Goal: Task Accomplishment & Management: Use online tool/utility

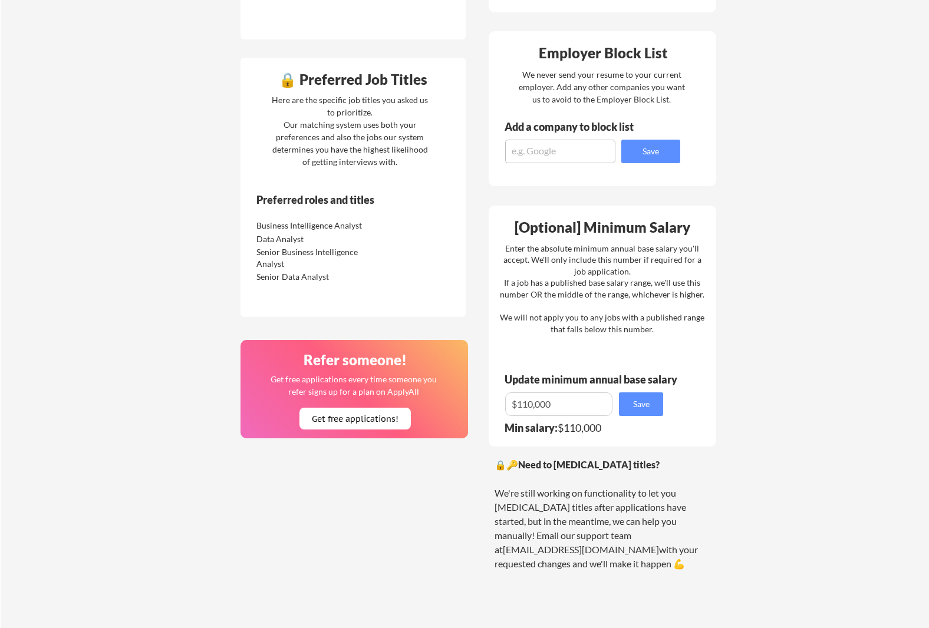
scroll to position [714, 0]
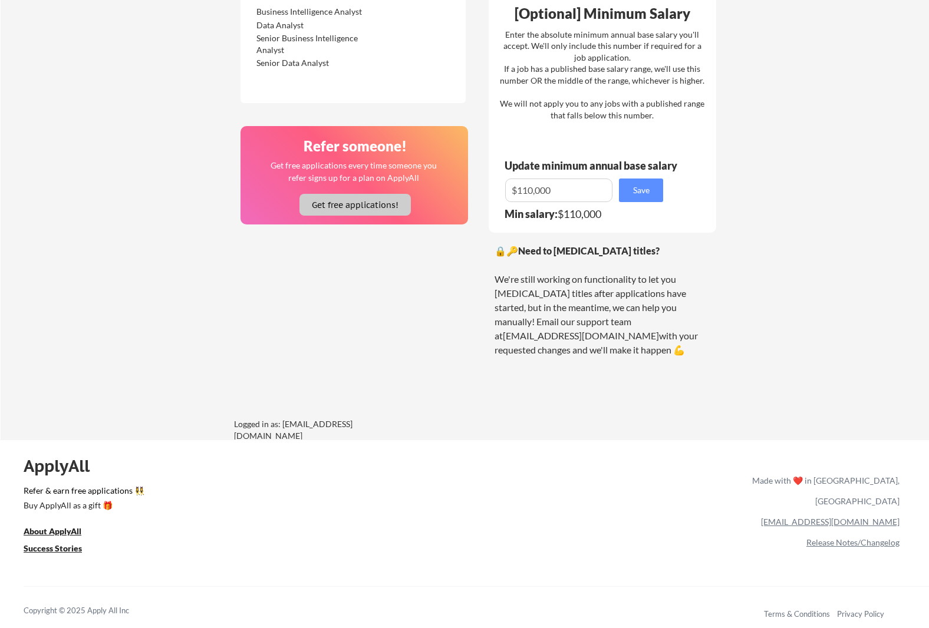
click at [349, 208] on button "Get free applications!" at bounding box center [354, 205] width 111 height 22
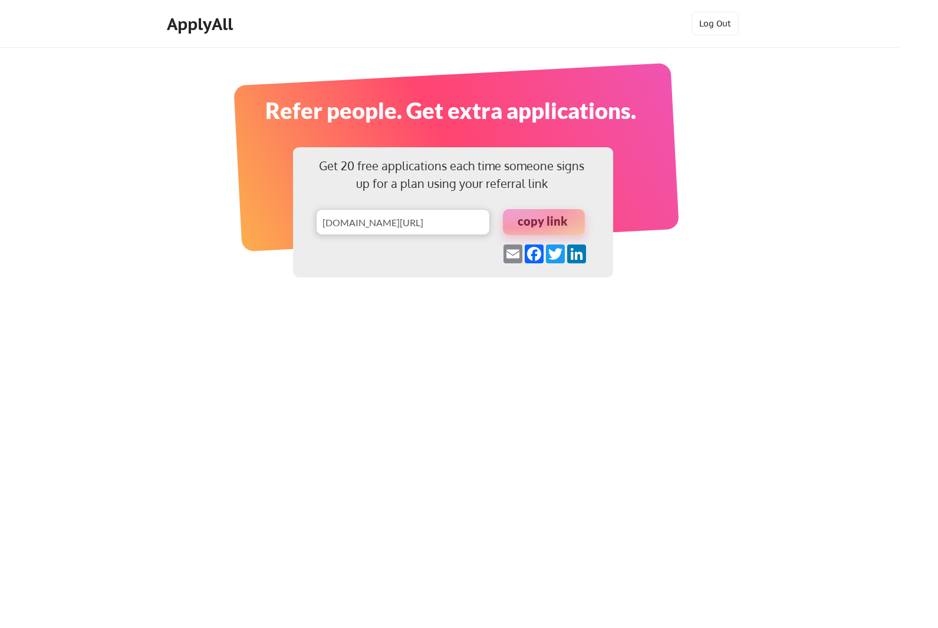
click at [540, 216] on div at bounding box center [544, 222] width 82 height 26
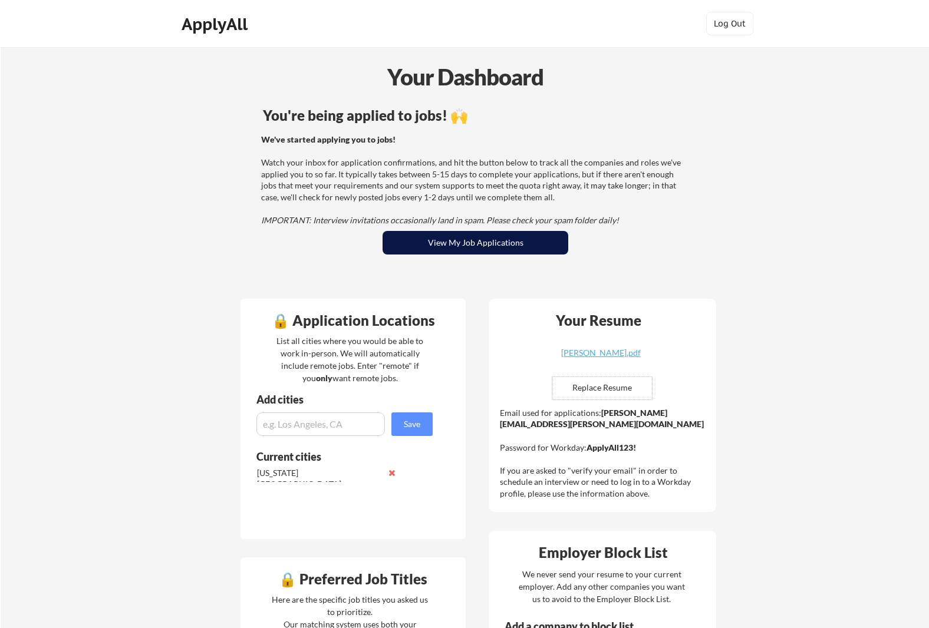
click at [479, 243] on button "View My Job Applications" at bounding box center [475, 243] width 186 height 24
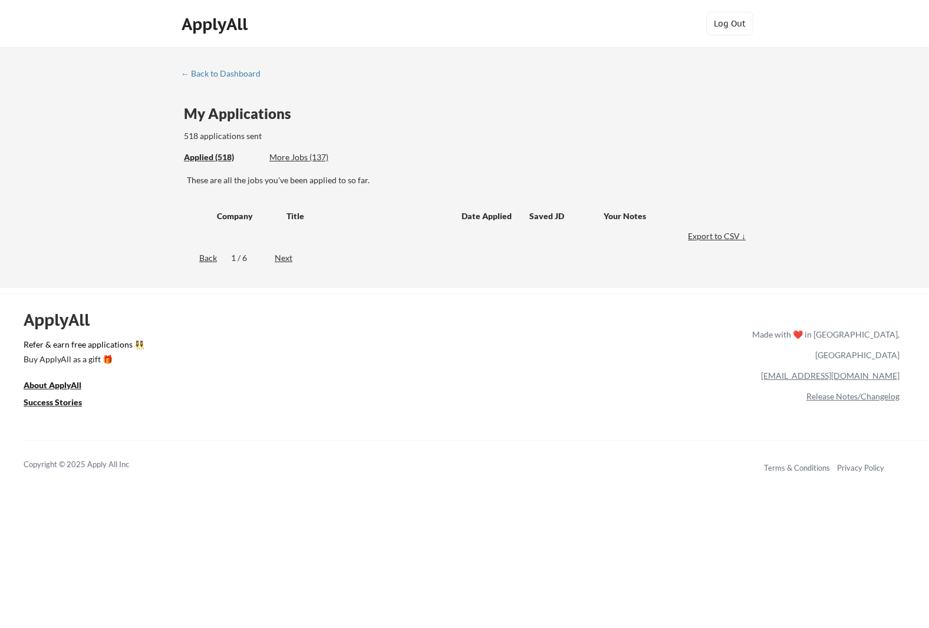
click at [131, 248] on div "← Back to Dashboard My Applications 518 applications sent Applied (518) More Jo…" at bounding box center [464, 167] width 929 height 241
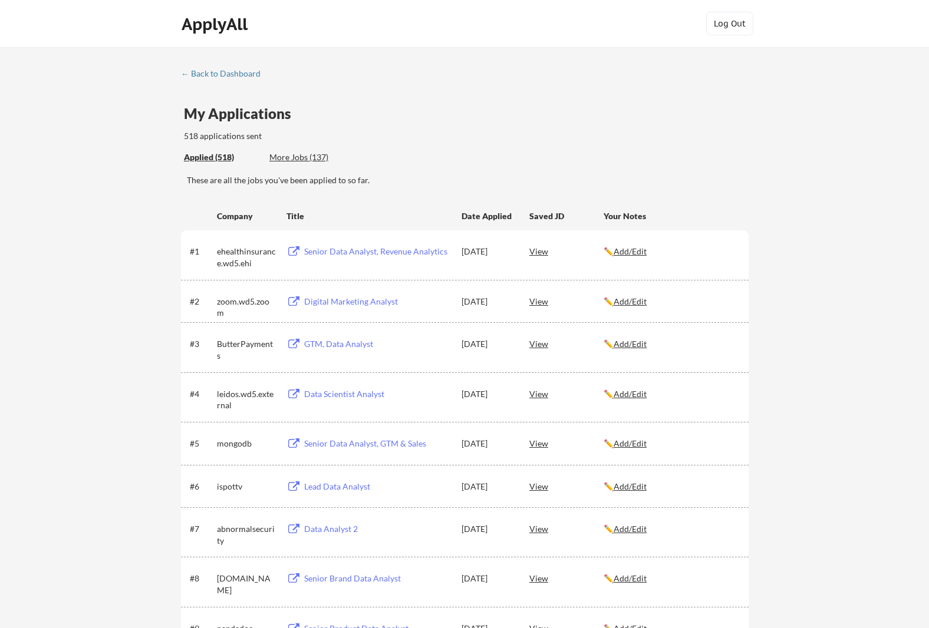
scroll to position [1788, 0]
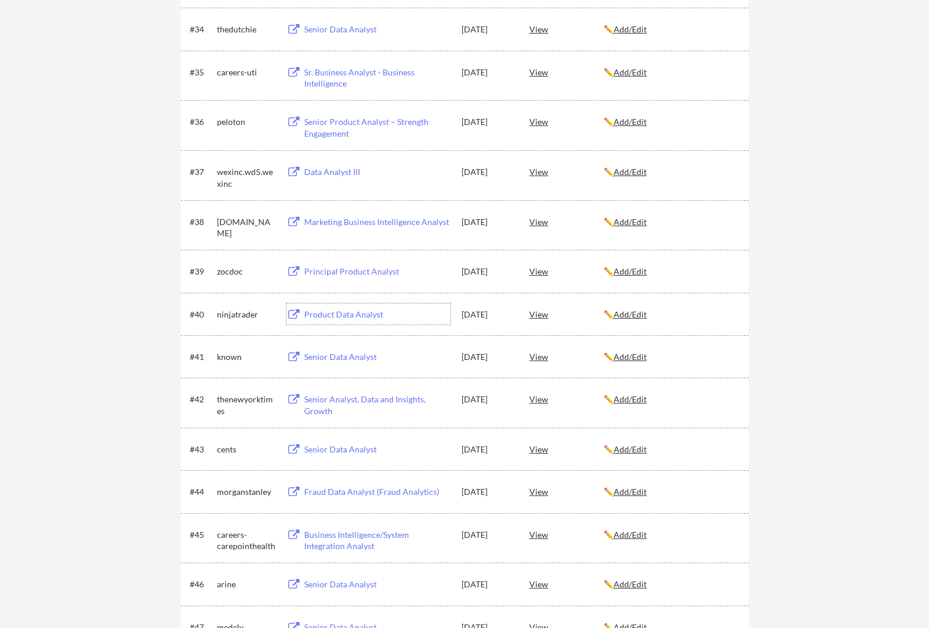
click at [338, 314] on div "Product Data Analyst" at bounding box center [377, 315] width 146 height 12
